Goal: Information Seeking & Learning: Learn about a topic

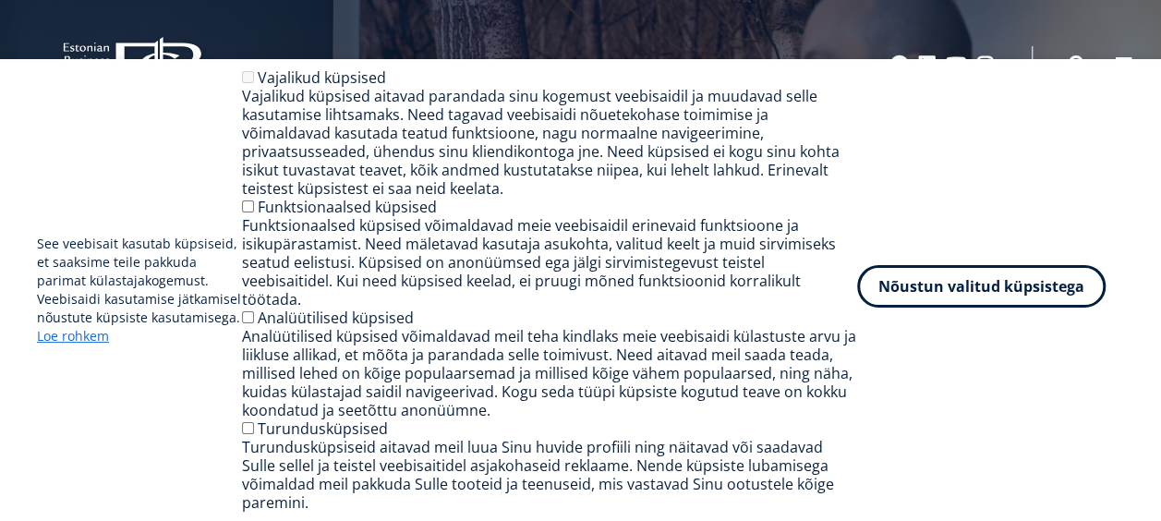
click at [1043, 308] on button "Nõustun valitud küpsistega" at bounding box center [981, 286] width 248 height 42
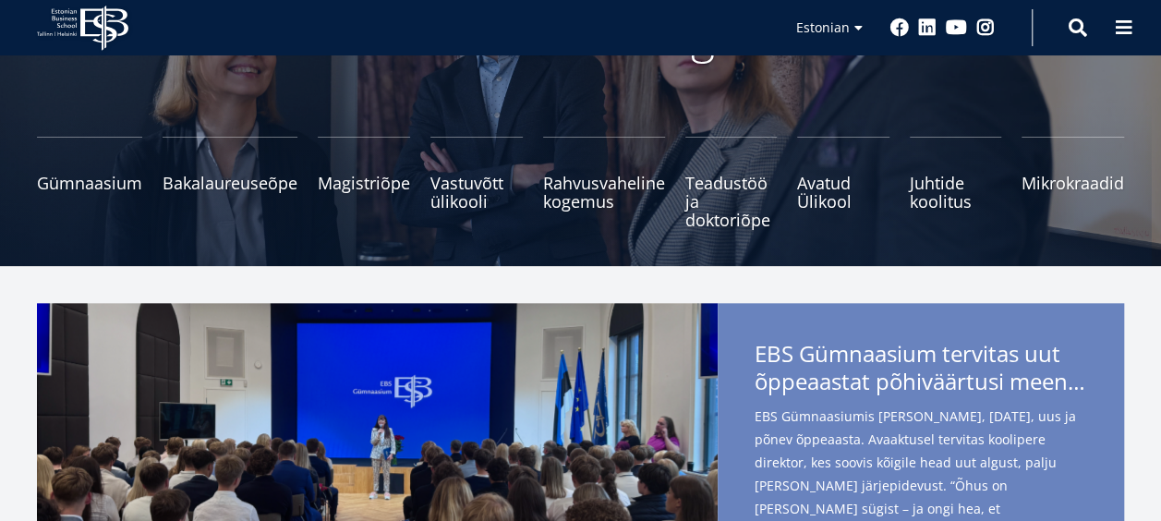
scroll to position [185, 0]
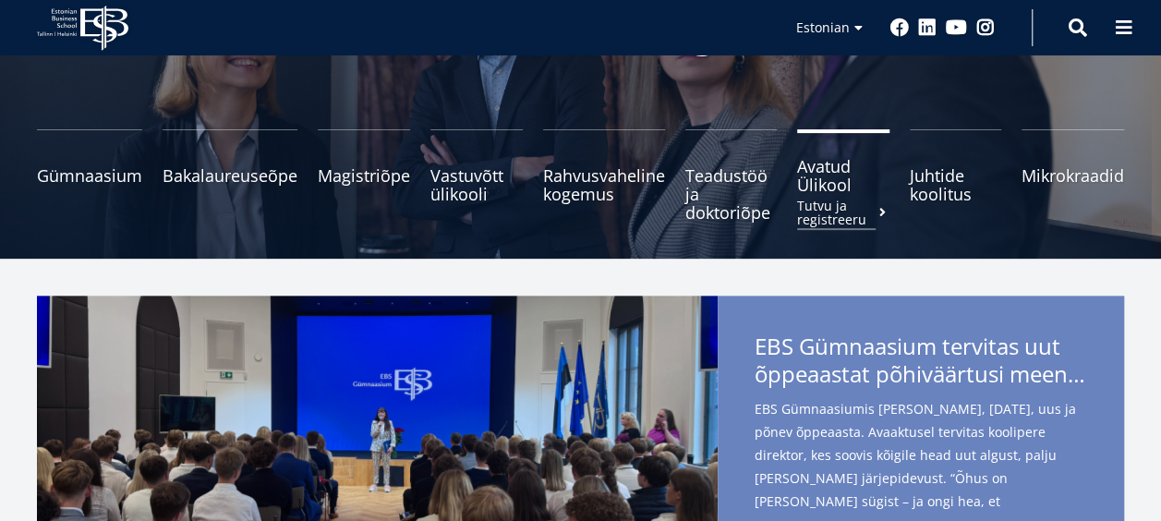
click at [829, 190] on span "Avatud Ülikool Tutvu ja registreeru" at bounding box center [843, 175] width 92 height 37
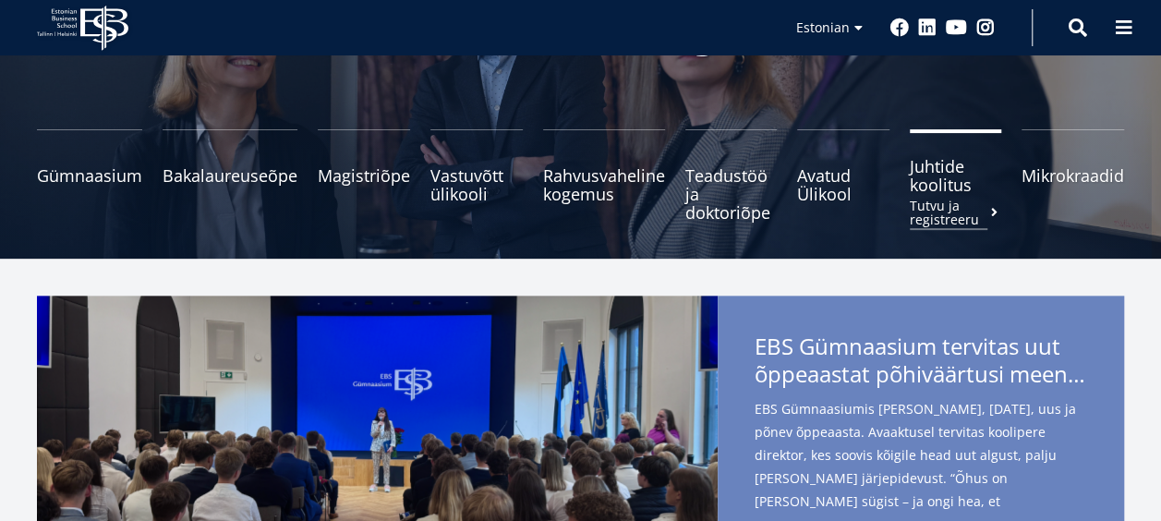
click at [945, 185] on span "Juhtide koolitus Tutvu ja registreeru" at bounding box center [956, 175] width 92 height 37
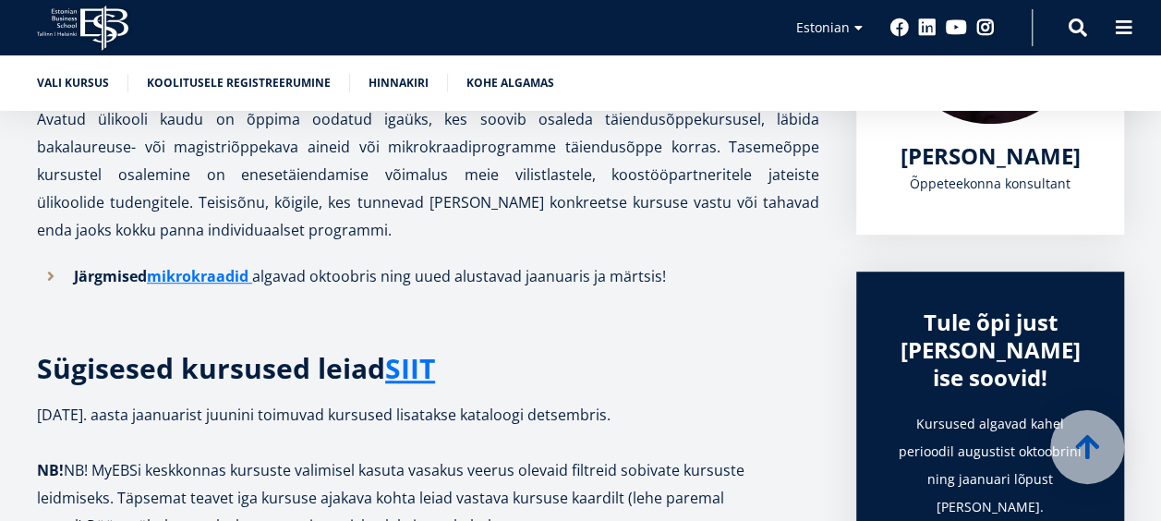
scroll to position [462, 0]
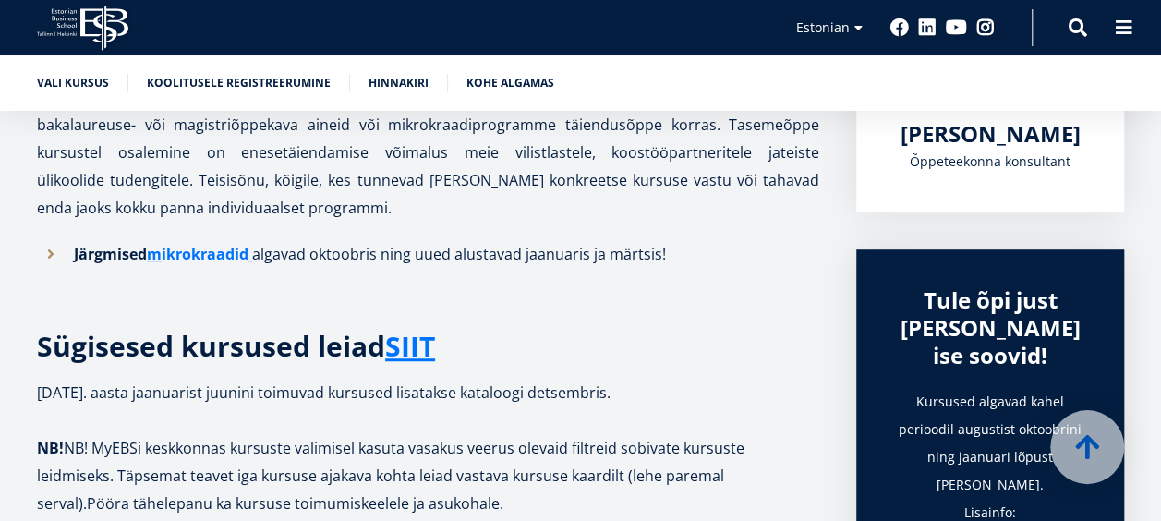
click at [214, 250] on link "ikrokraadid" at bounding box center [205, 254] width 87 height 28
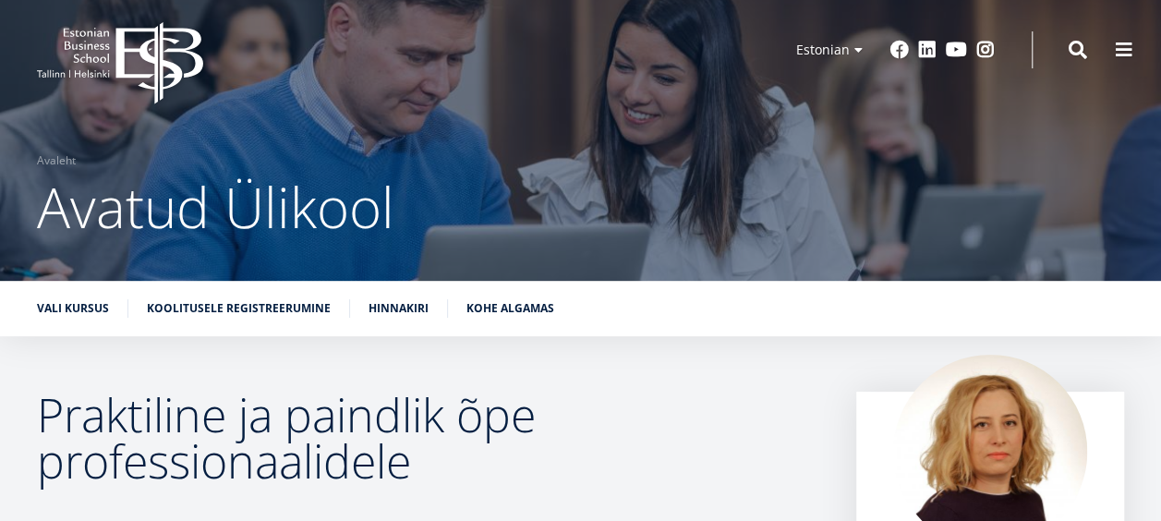
scroll to position [0, 0]
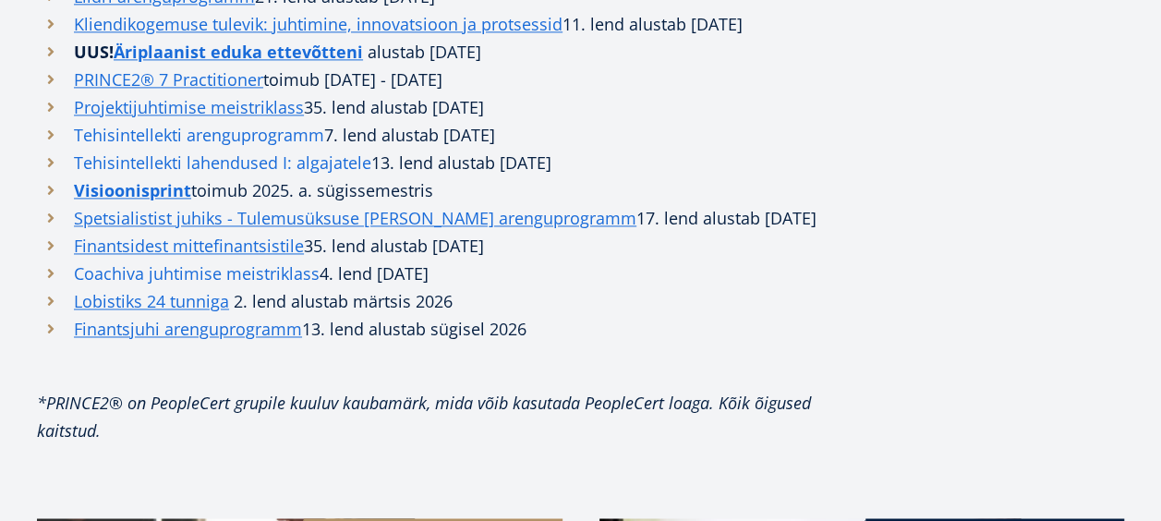
scroll to position [1293, 0]
click at [130, 286] on link "Coachiva juhtimise meistriklass" at bounding box center [197, 273] width 246 height 28
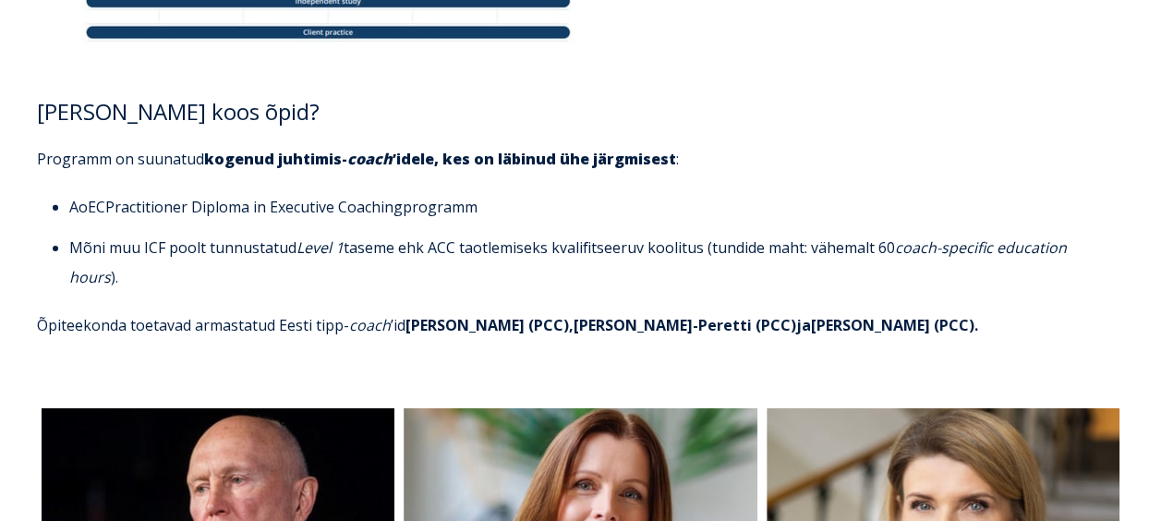
scroll to position [2771, 0]
